Goal: Task Accomplishment & Management: Manage account settings

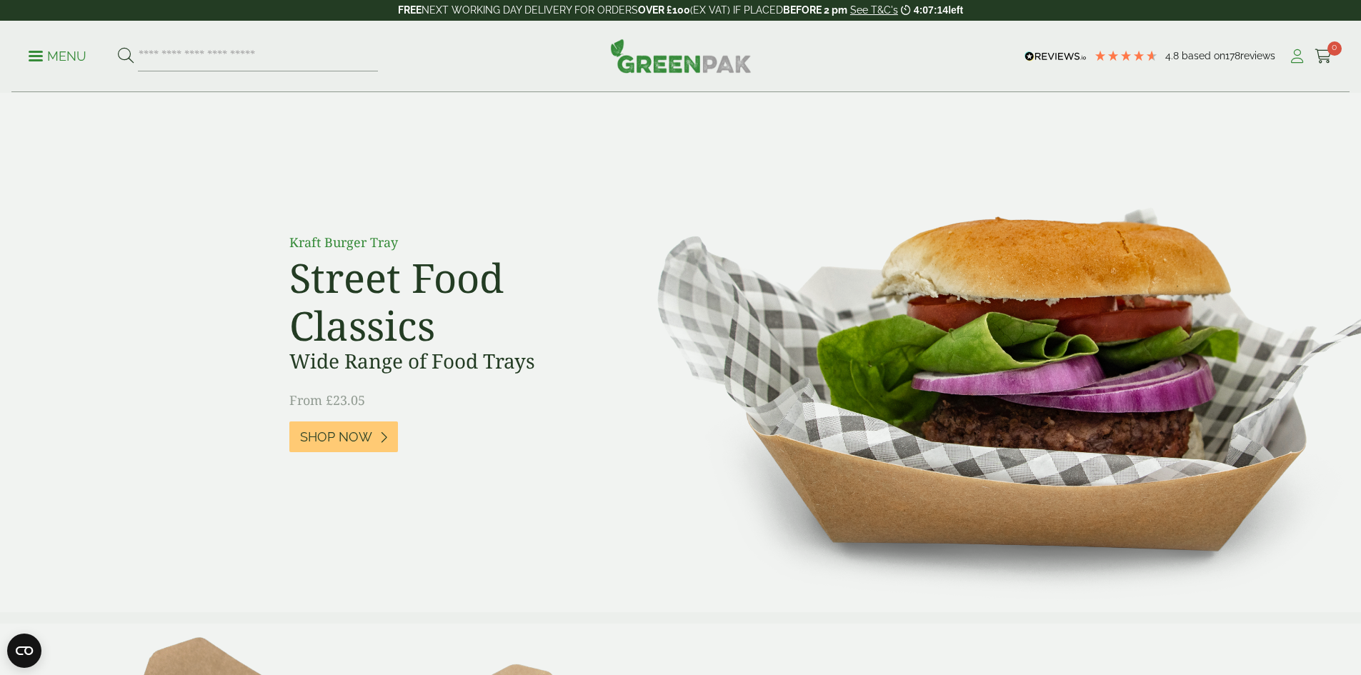
click at [1294, 54] on icon at bounding box center [1297, 56] width 18 height 14
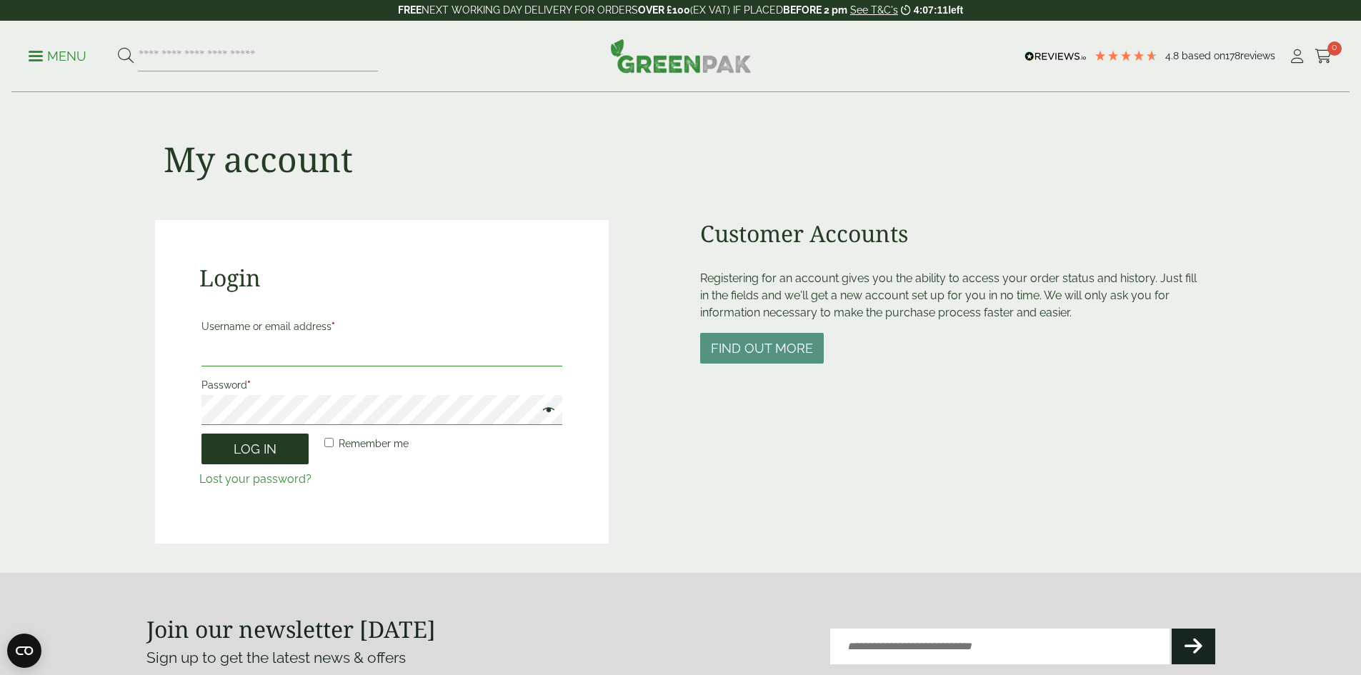
type input "**********"
click at [275, 439] on button "Log in" at bounding box center [254, 449] width 107 height 31
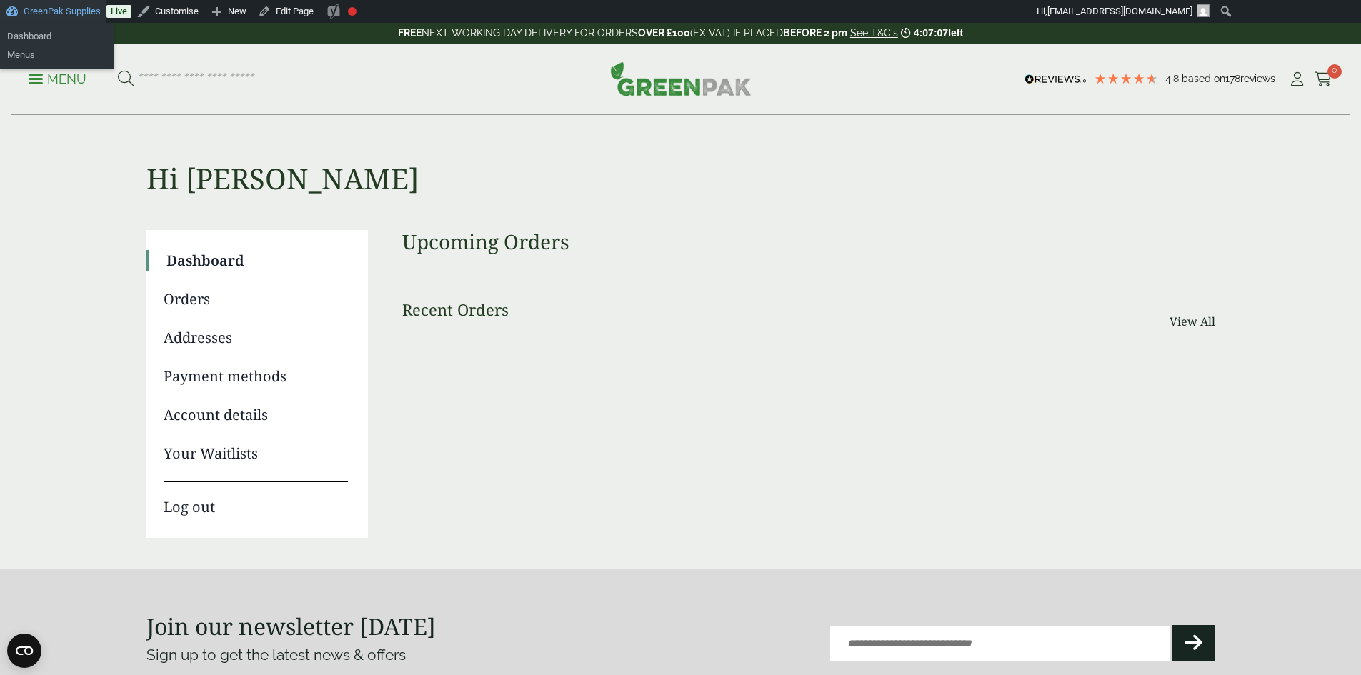
click at [39, 14] on link "GreenPak Supplies" at bounding box center [53, 11] width 106 height 23
